Goal: Complete application form

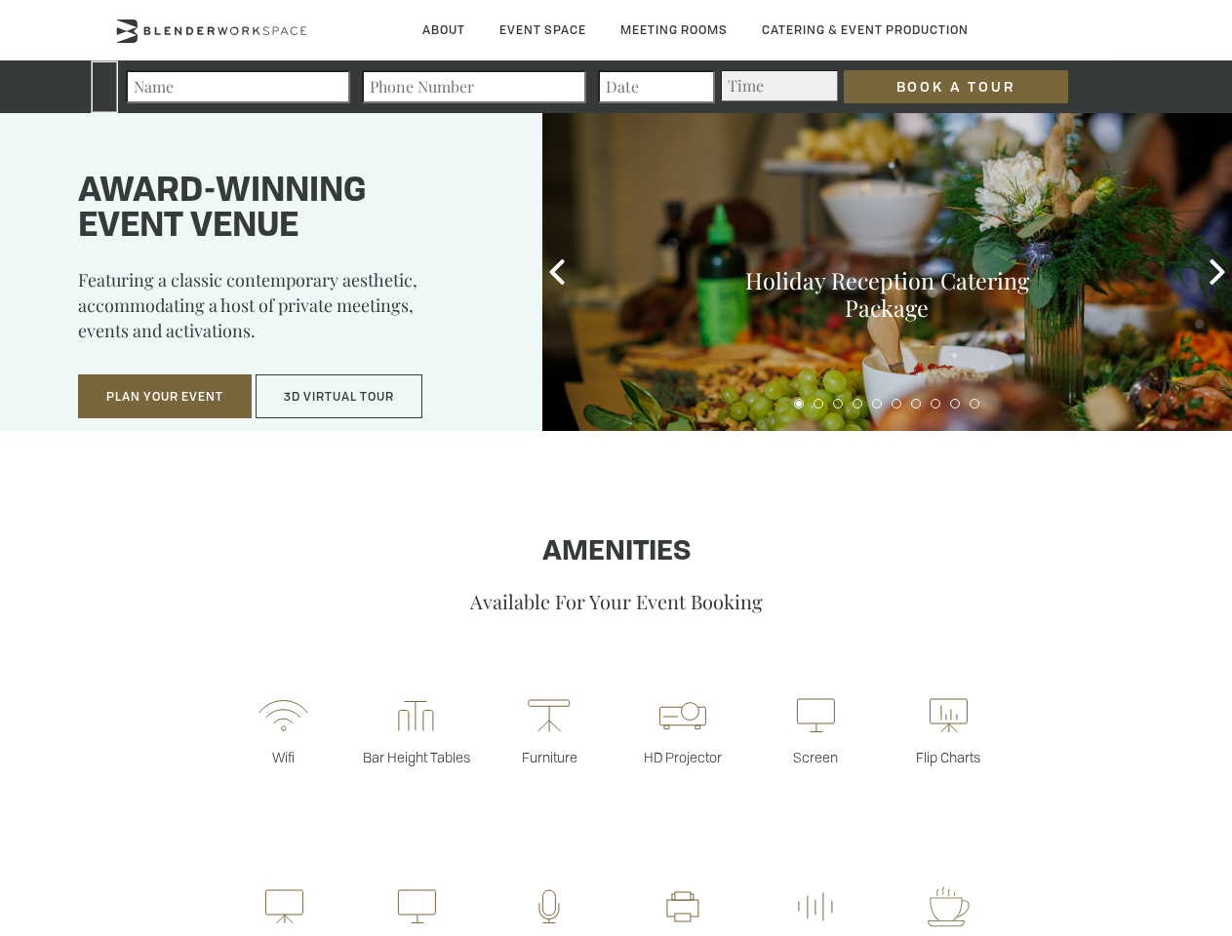
click at [940, 87] on input "Book a Tour" at bounding box center [956, 86] width 224 height 33
click at [165, 397] on button "Plan Your Event" at bounding box center [165, 396] width 174 height 45
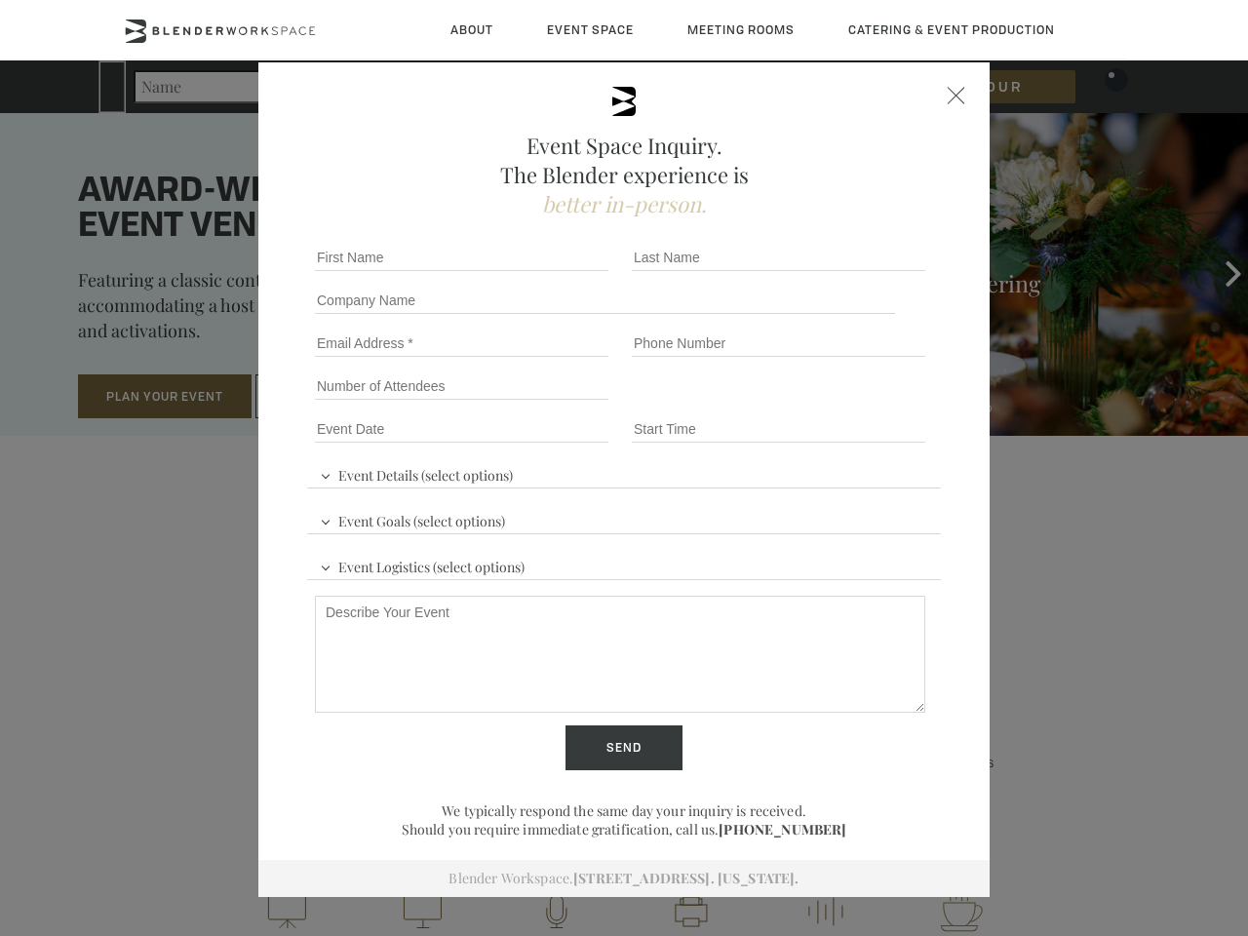
click at [339, 397] on input "Number of Attendees" at bounding box center [462, 386] width 294 height 27
click at [557, 272] on div "First name *" at bounding box center [465, 257] width 317 height 43
click at [1217, 272] on div "Event Space Inquiry. The Blender experience is better in-person. Event Details …" at bounding box center [624, 468] width 1248 height 936
click at [799, 404] on fieldset "Number of Attendees Budget Range" at bounding box center [624, 386] width 634 height 43
click at [818, 404] on fieldset "Number of Attendees Budget Range" at bounding box center [624, 386] width 634 height 43
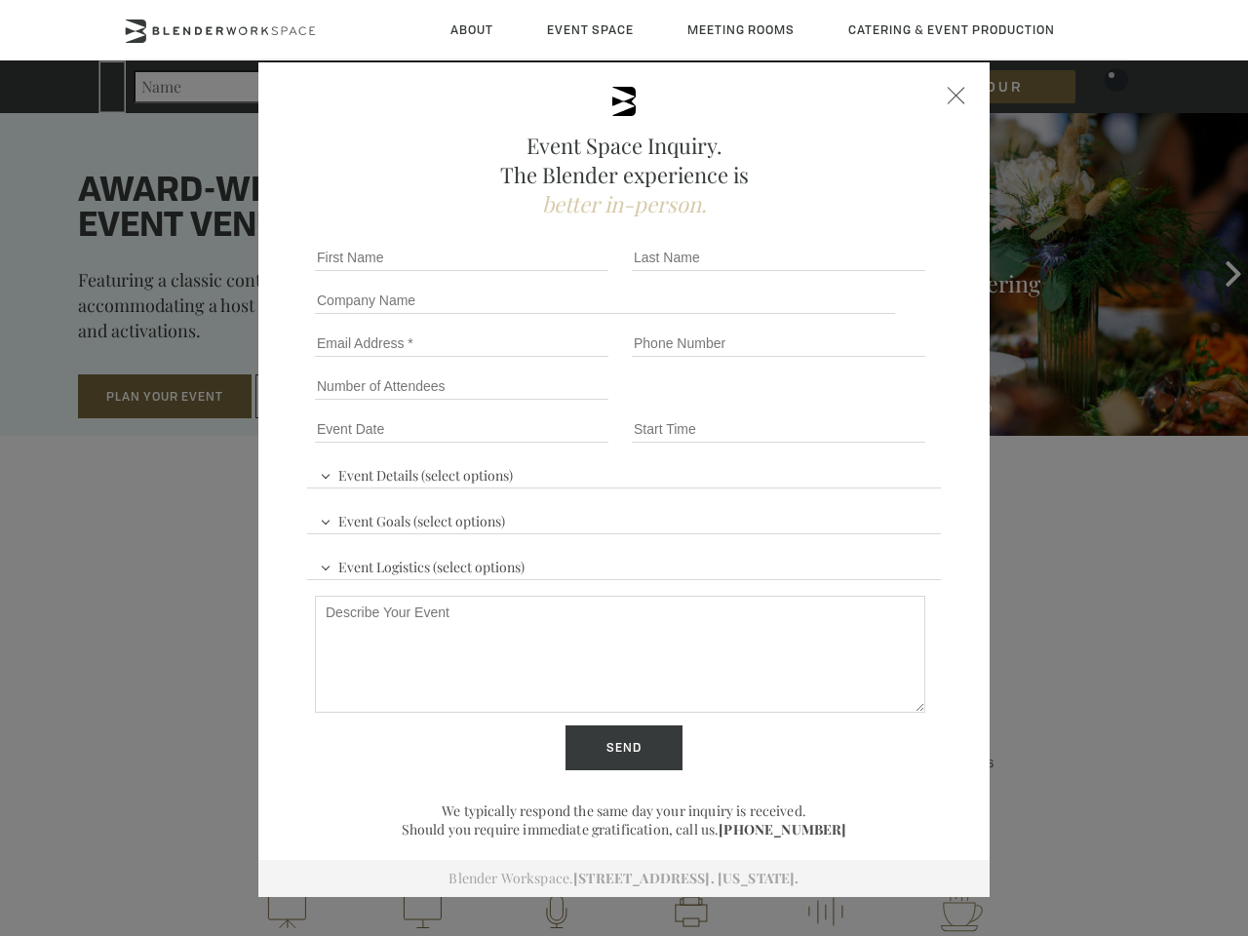
click at [838, 404] on fieldset "Number of Attendees Budget Range" at bounding box center [624, 386] width 634 height 43
click at [857, 404] on fieldset "Number of Attendees Budget Range" at bounding box center [624, 386] width 634 height 43
click at [877, 404] on fieldset "Number of Attendees Budget Range" at bounding box center [624, 386] width 634 height 43
